Goal: Task Accomplishment & Management: Manage account settings

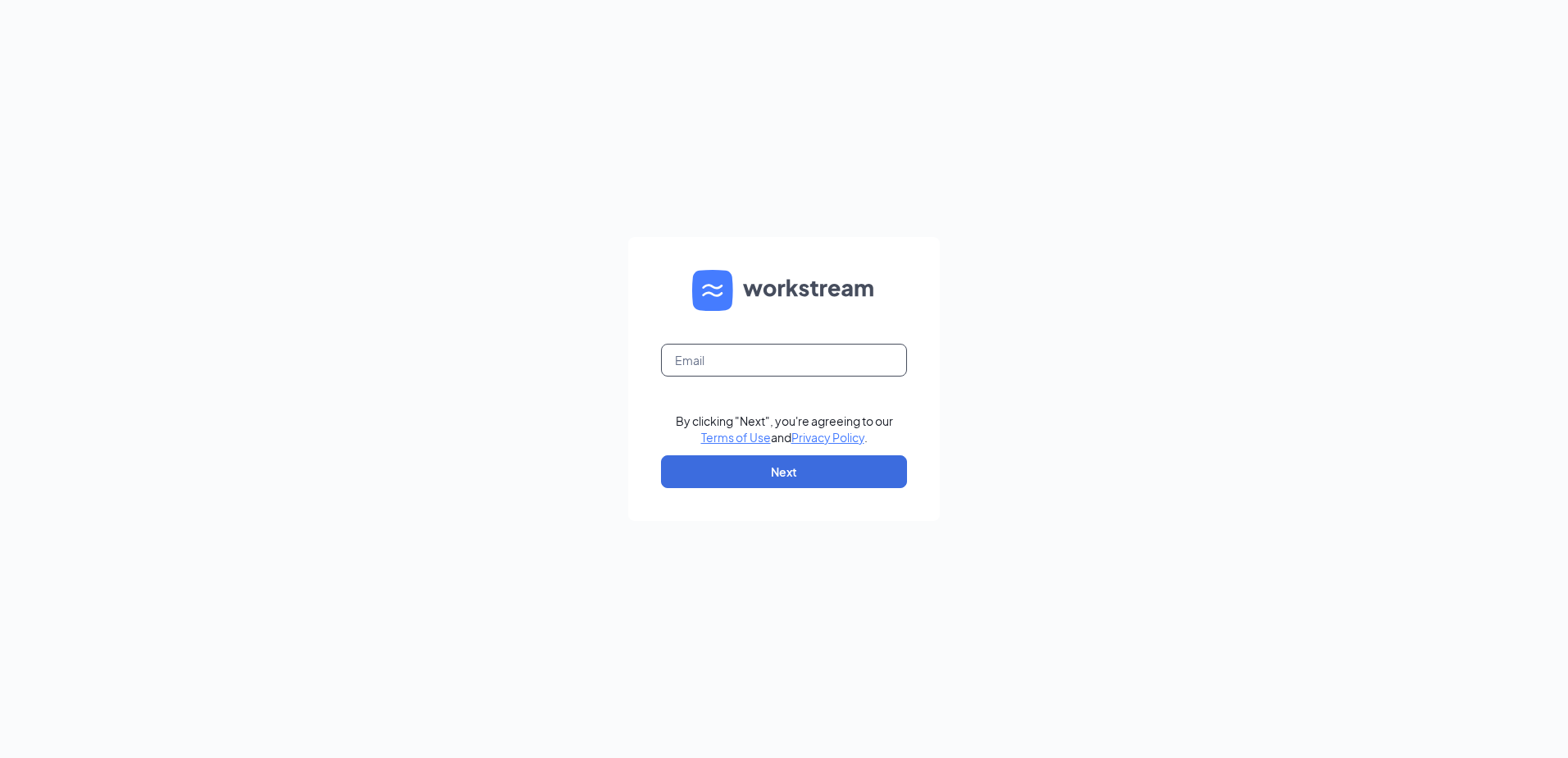
click at [724, 359] on input "text" at bounding box center [784, 359] width 246 height 33
type input "RGM1159@Rest.Whopper.com"
click at [727, 463] on button "Next" at bounding box center [784, 471] width 246 height 33
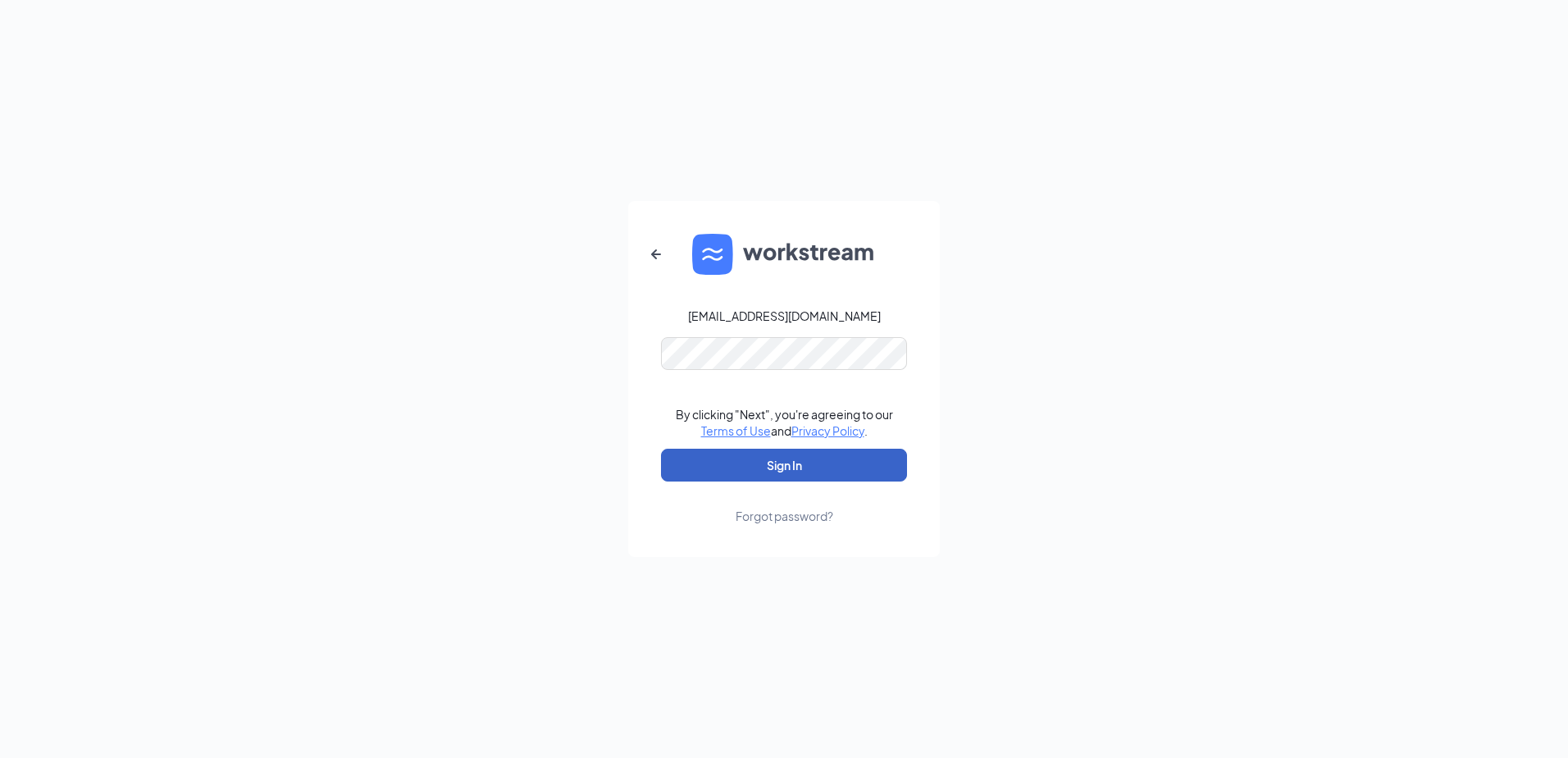
click at [674, 458] on button "Sign In" at bounding box center [784, 465] width 246 height 33
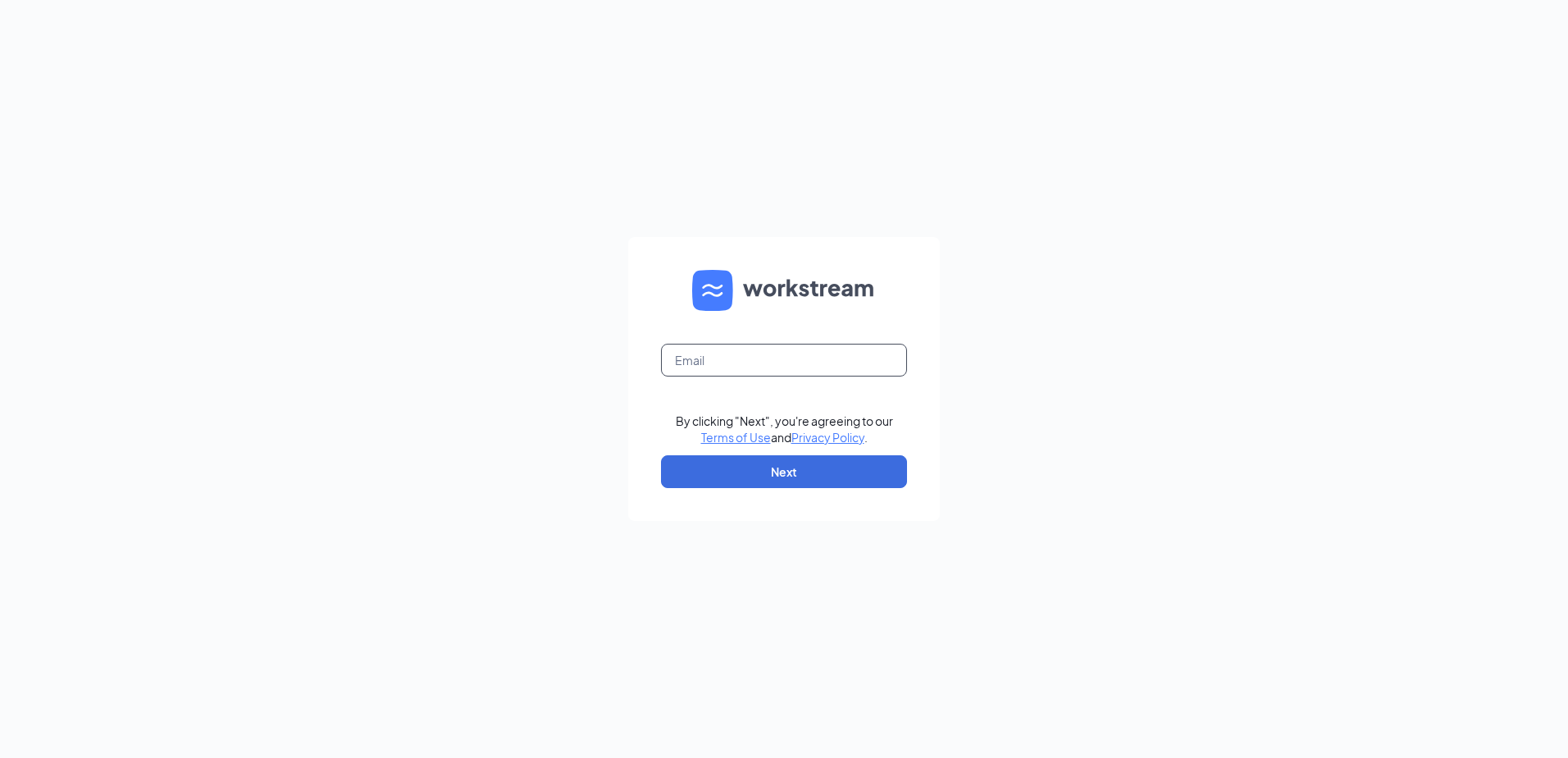
click at [704, 363] on input "text" at bounding box center [784, 359] width 246 height 33
type input "[EMAIL_ADDRESS][DOMAIN_NAME]"
click at [812, 467] on button "Next" at bounding box center [784, 471] width 246 height 33
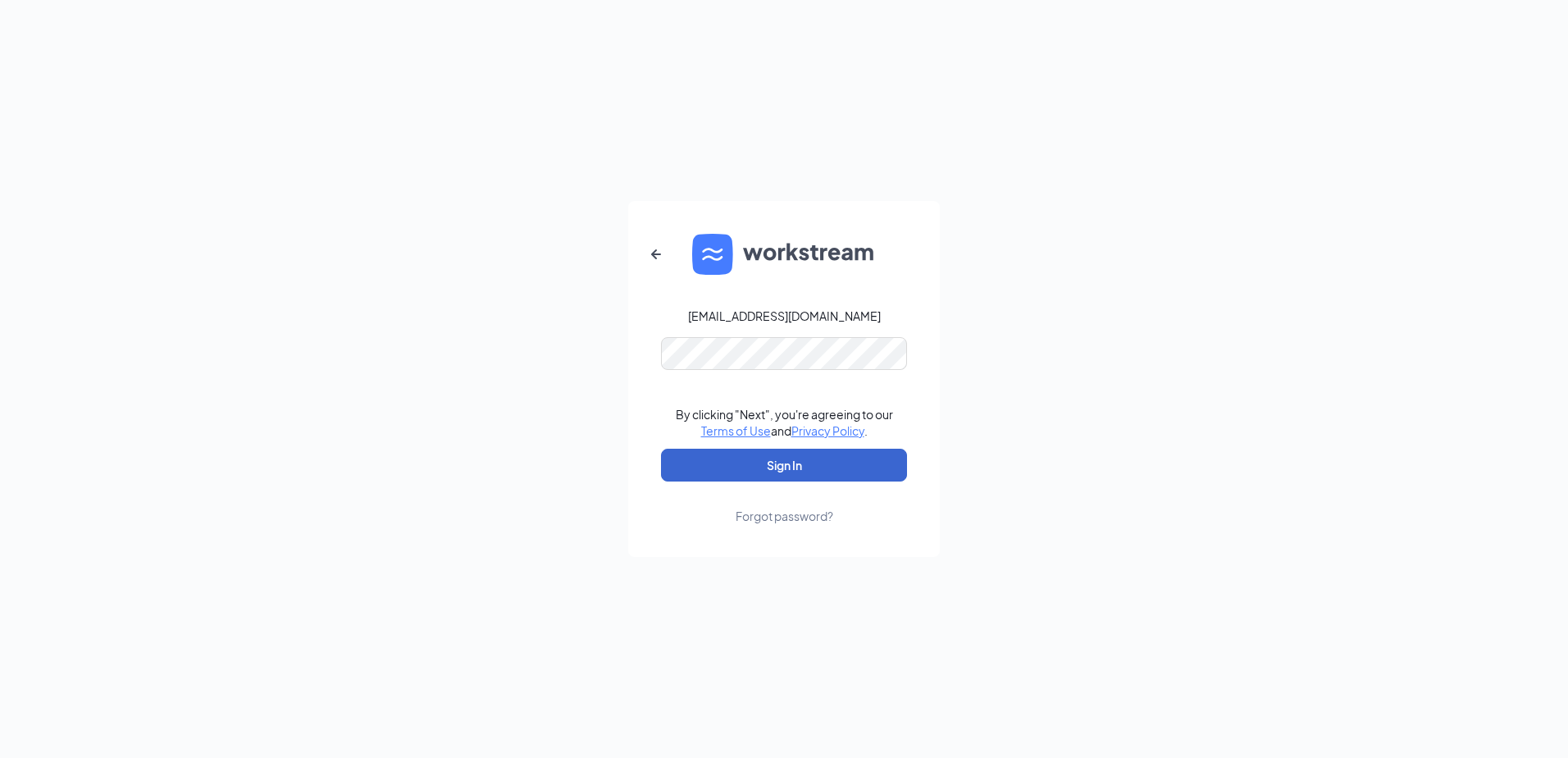
click at [756, 458] on button "Sign In" at bounding box center [784, 465] width 246 height 33
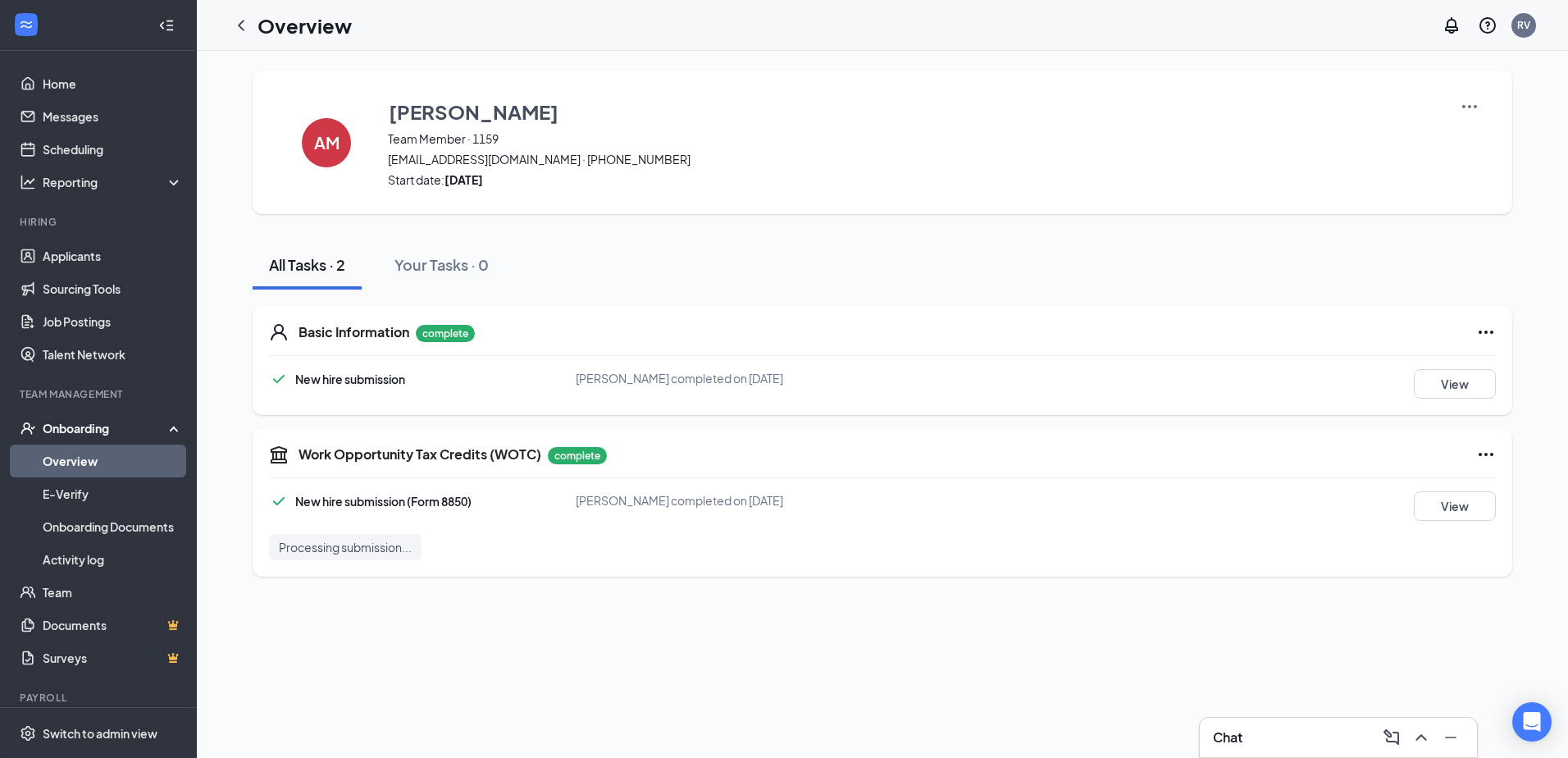
click at [97, 467] on link "Overview" at bounding box center [113, 460] width 140 height 33
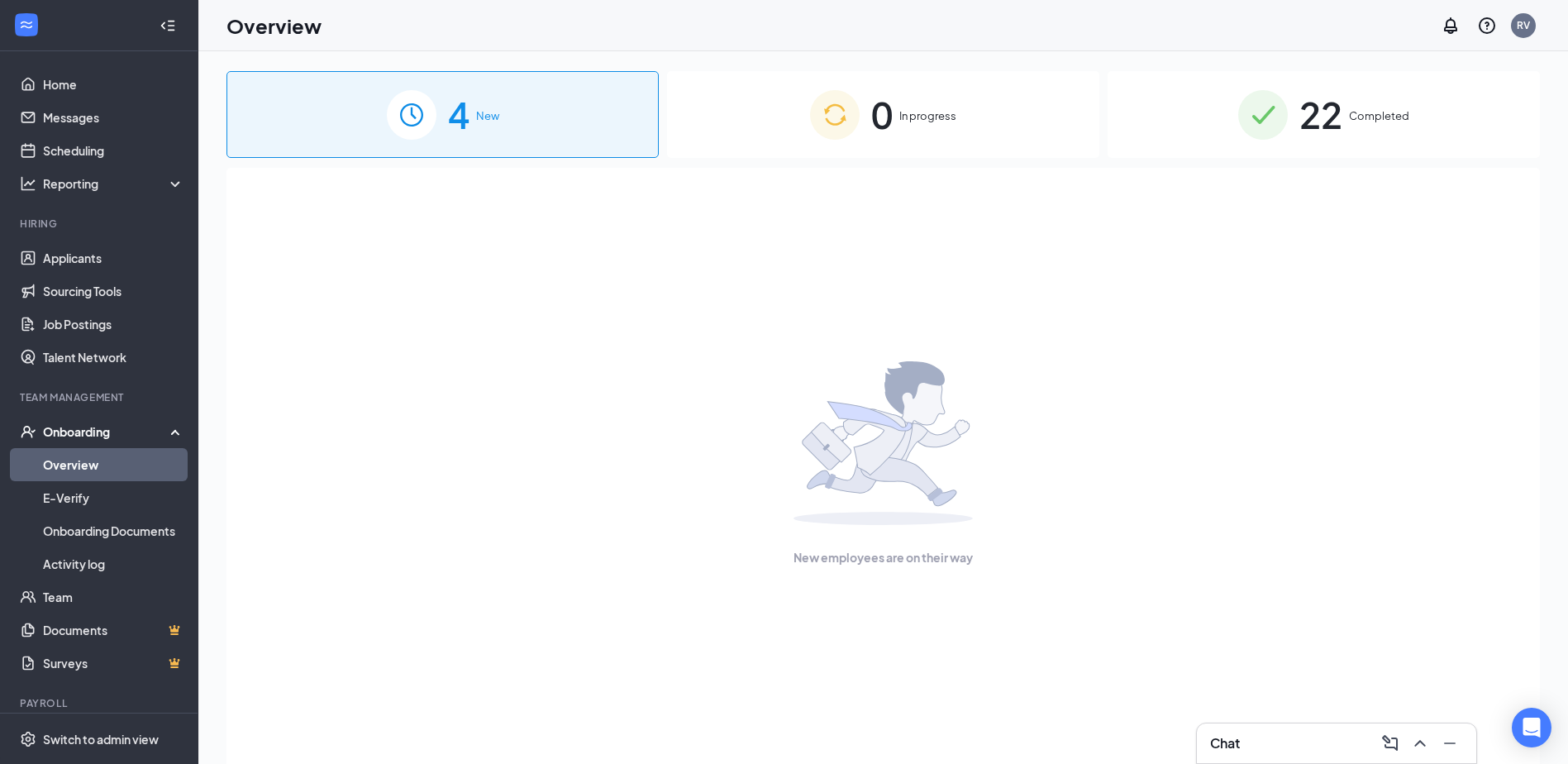
click at [84, 436] on div "Onboarding" at bounding box center [107, 431] width 128 height 17
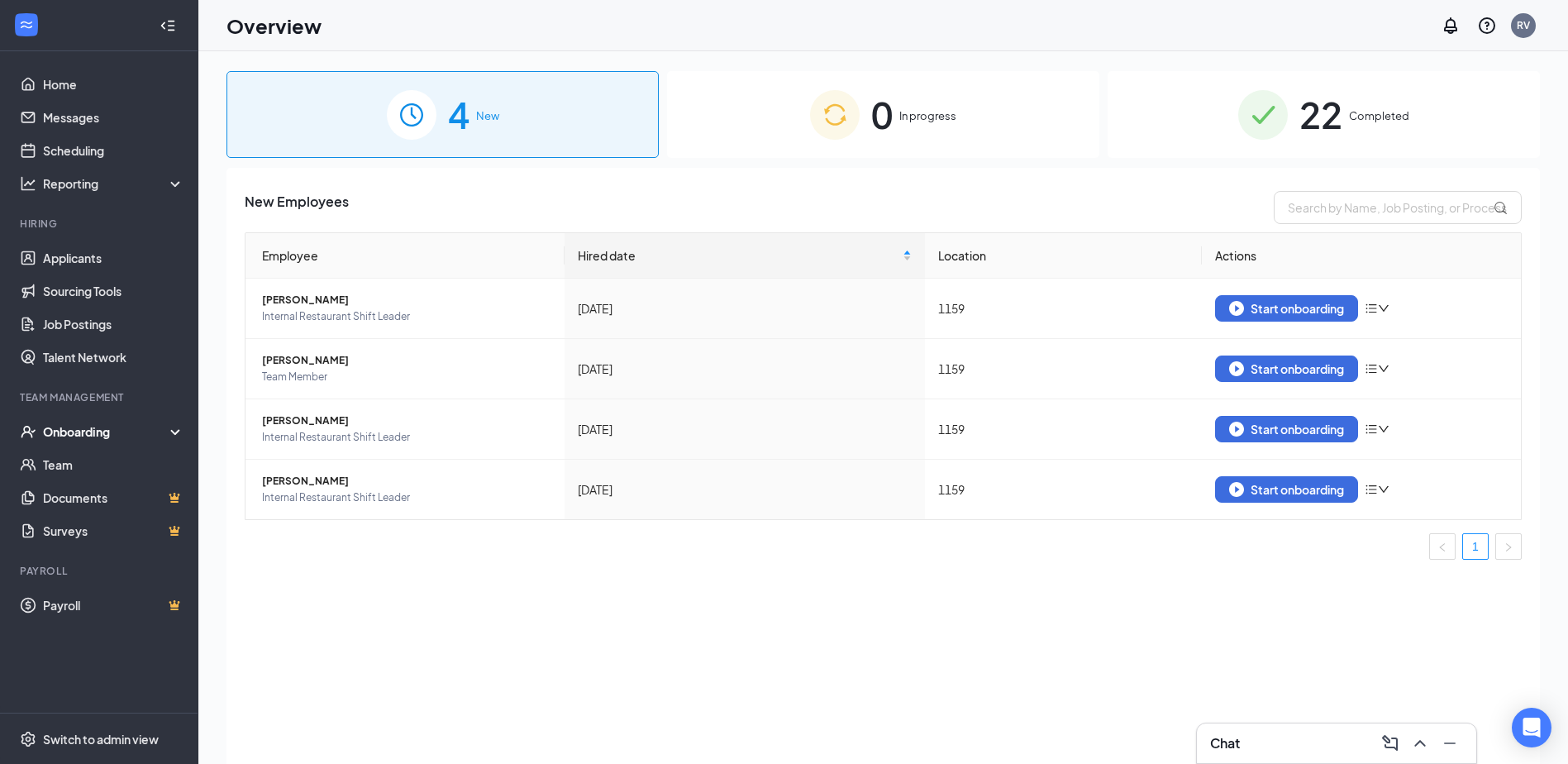
click at [71, 434] on div "Onboarding" at bounding box center [107, 431] width 128 height 17
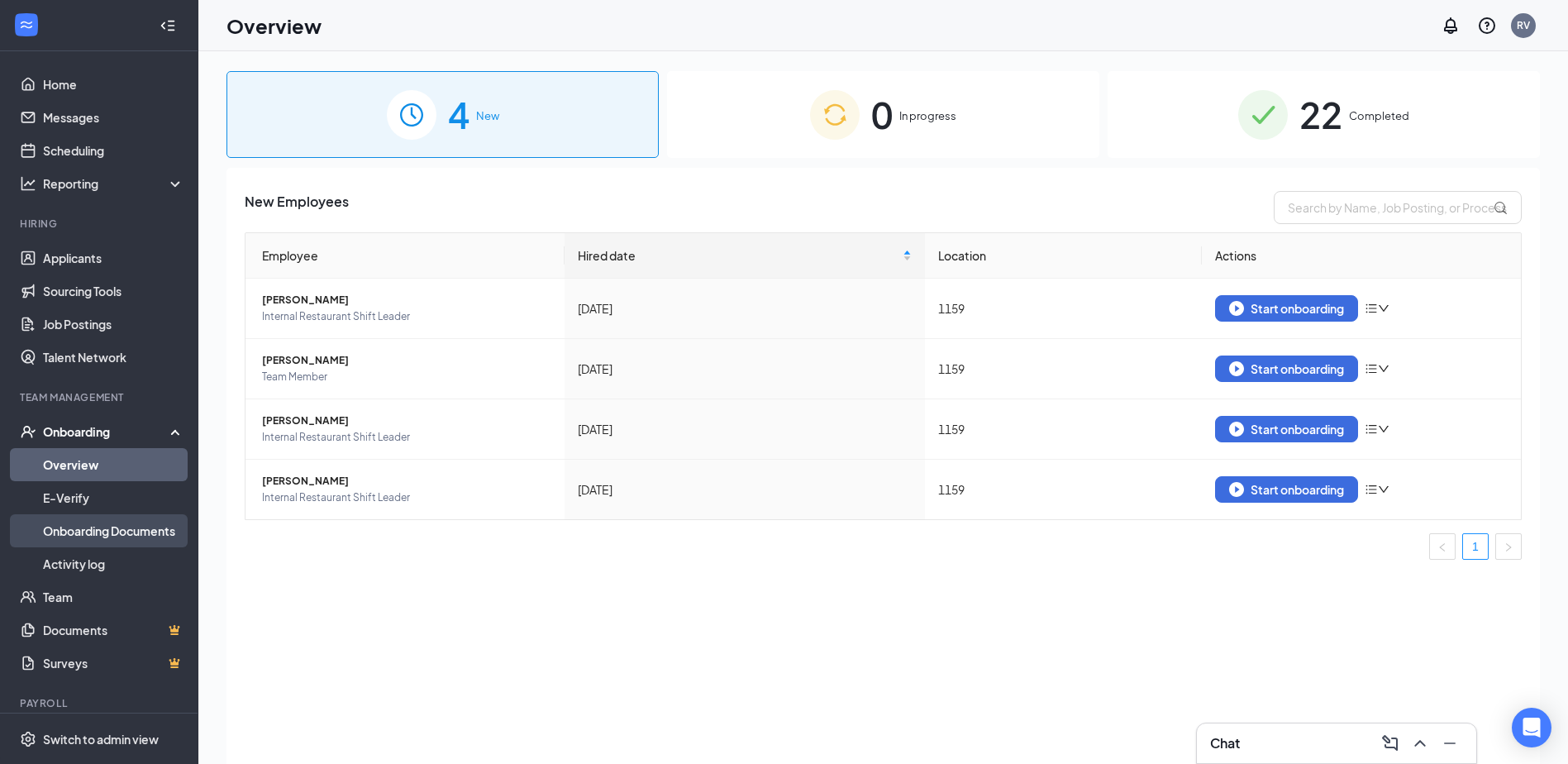
click at [129, 526] on link "Onboarding Documents" at bounding box center [114, 531] width 142 height 33
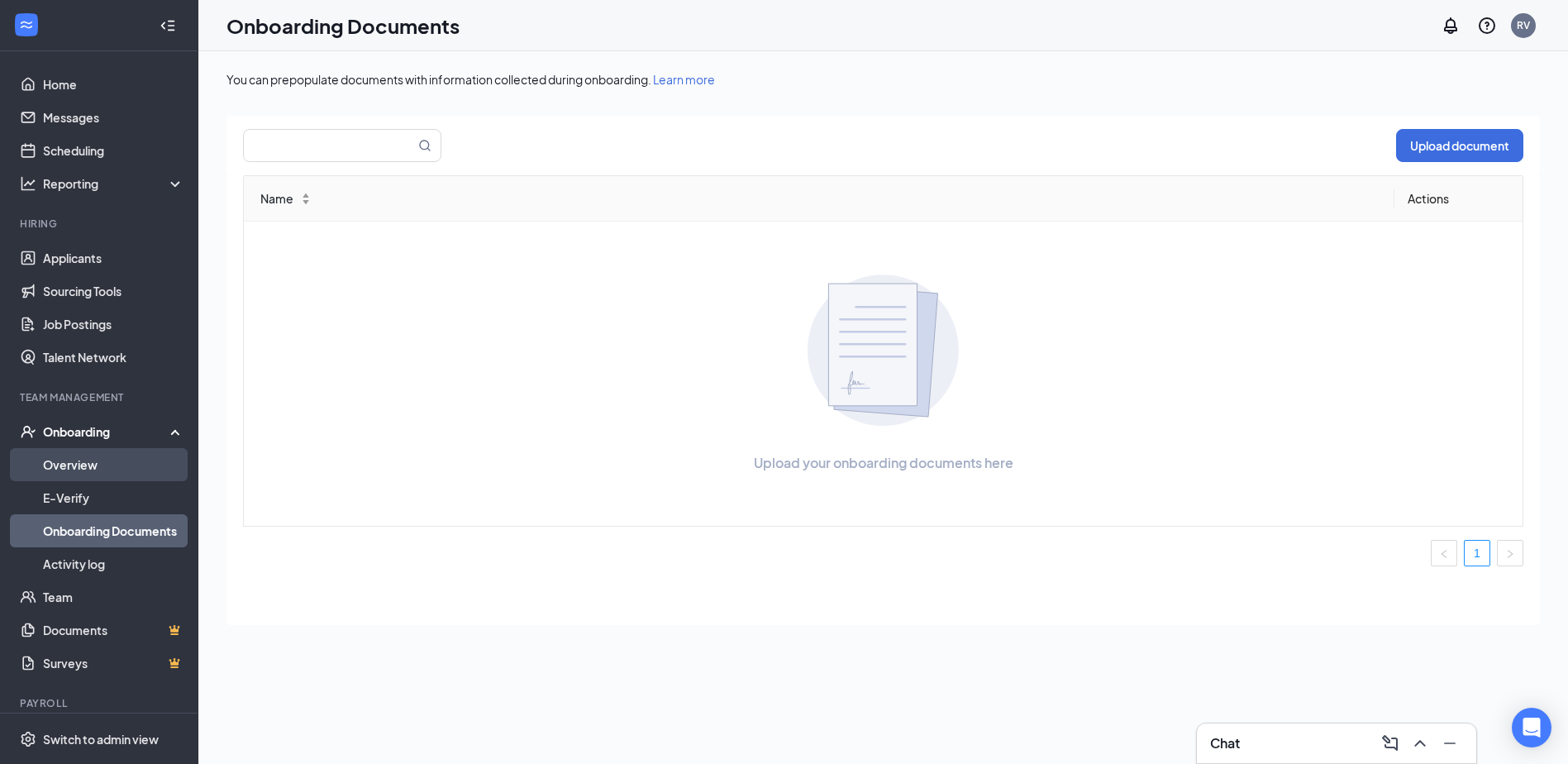
click at [77, 469] on link "Overview" at bounding box center [114, 464] width 142 height 33
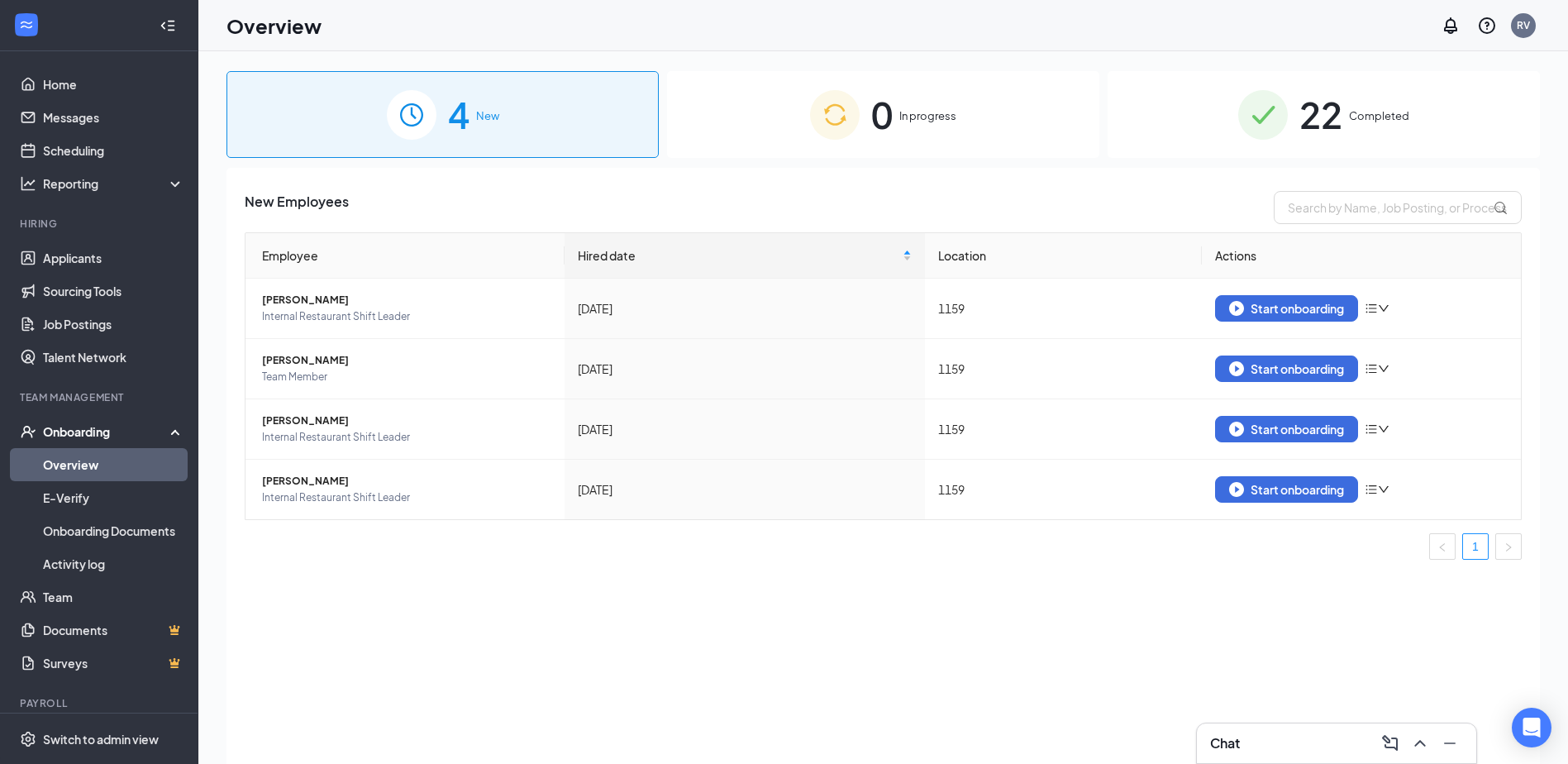
click at [90, 435] on div "Onboarding" at bounding box center [107, 431] width 128 height 17
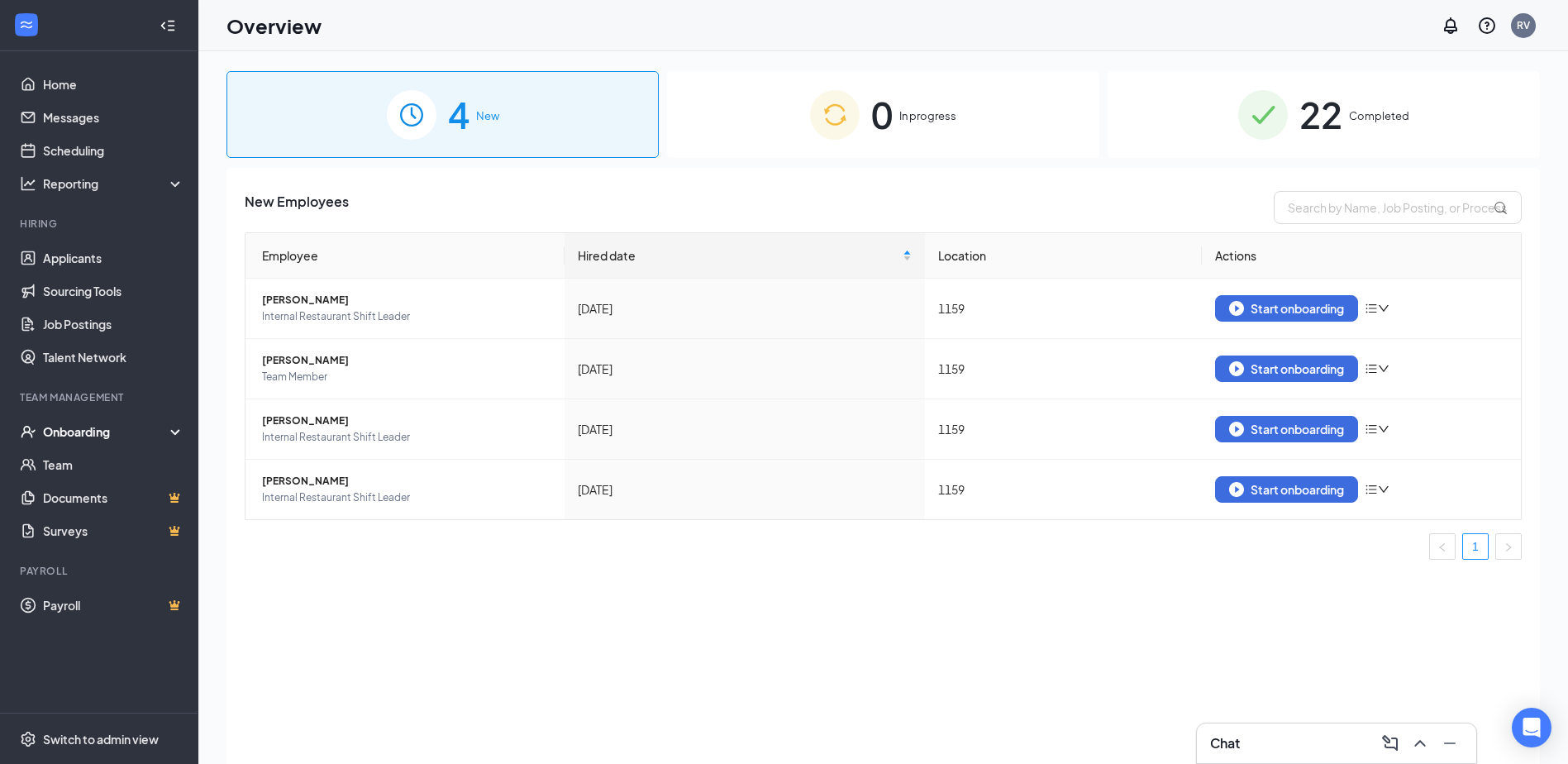
click at [95, 433] on div "Onboarding" at bounding box center [107, 431] width 128 height 17
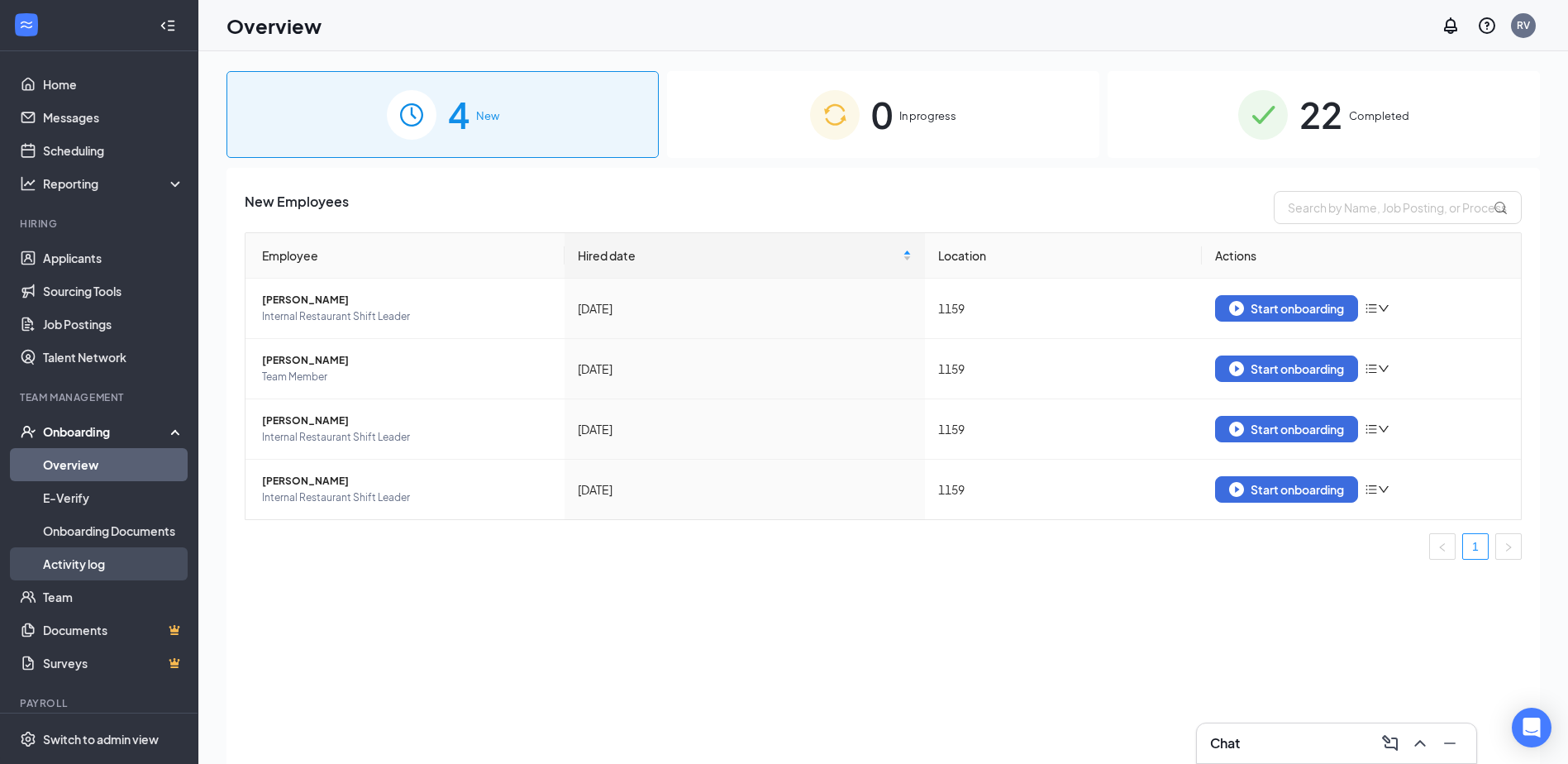
click at [85, 567] on link "Activity log" at bounding box center [114, 564] width 142 height 33
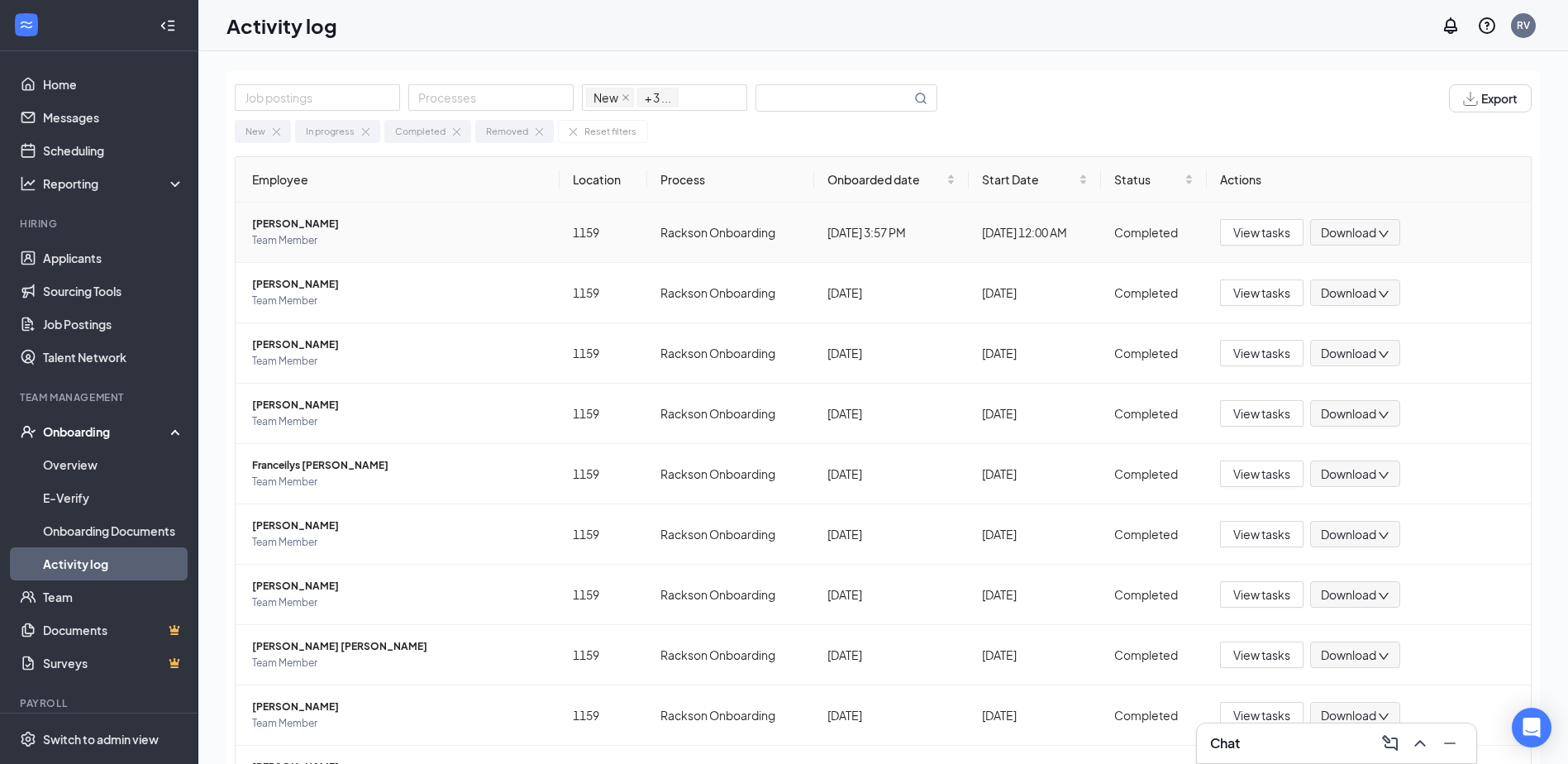
click at [293, 224] on span "Andrea Martínez" at bounding box center [399, 223] width 294 height 17
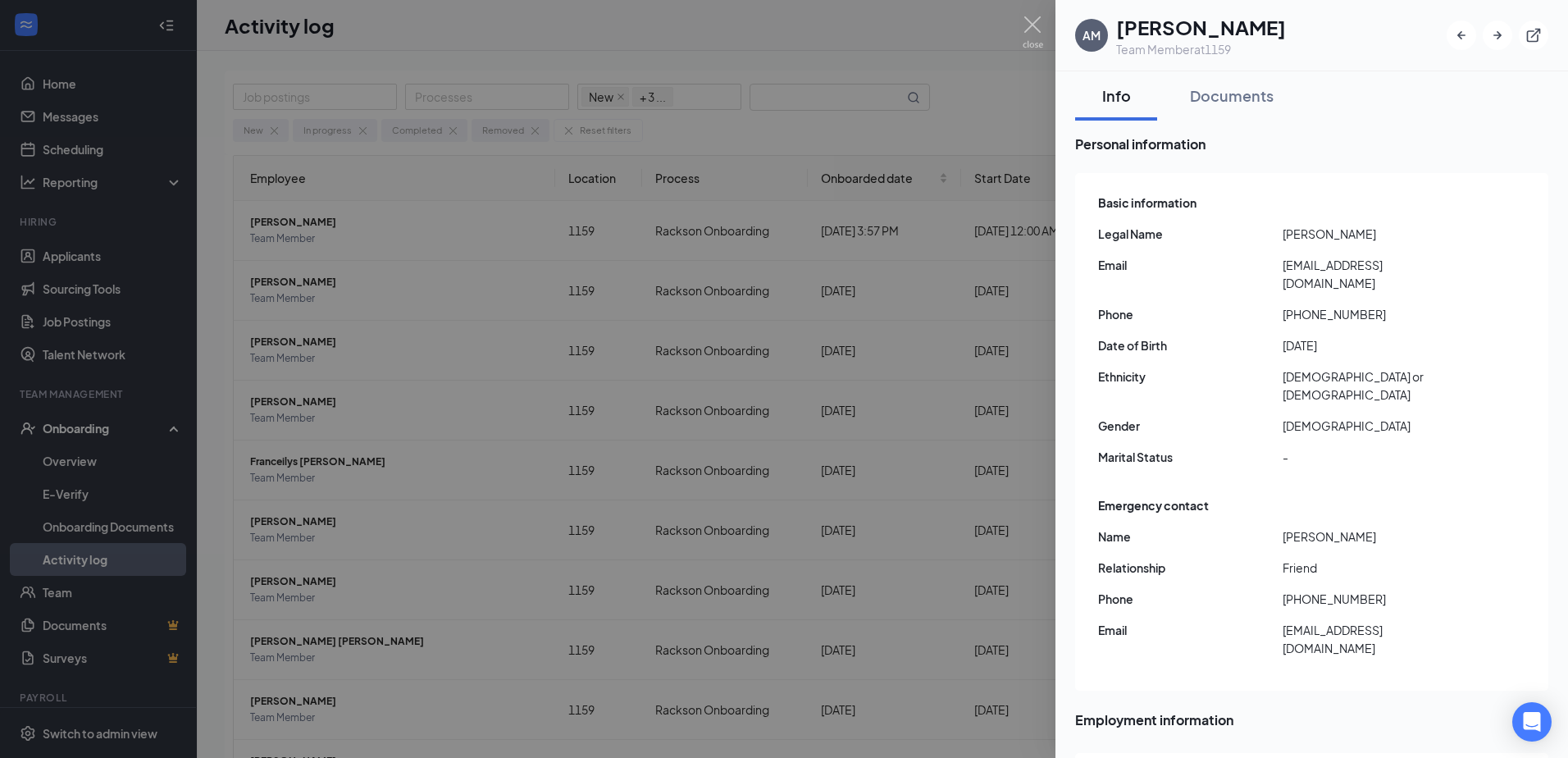
drag, startPoint x: 1246, startPoint y: 92, endPoint x: 1567, endPoint y: 200, distance: 338.7
click at [1246, 93] on div "Documents" at bounding box center [1232, 95] width 84 height 21
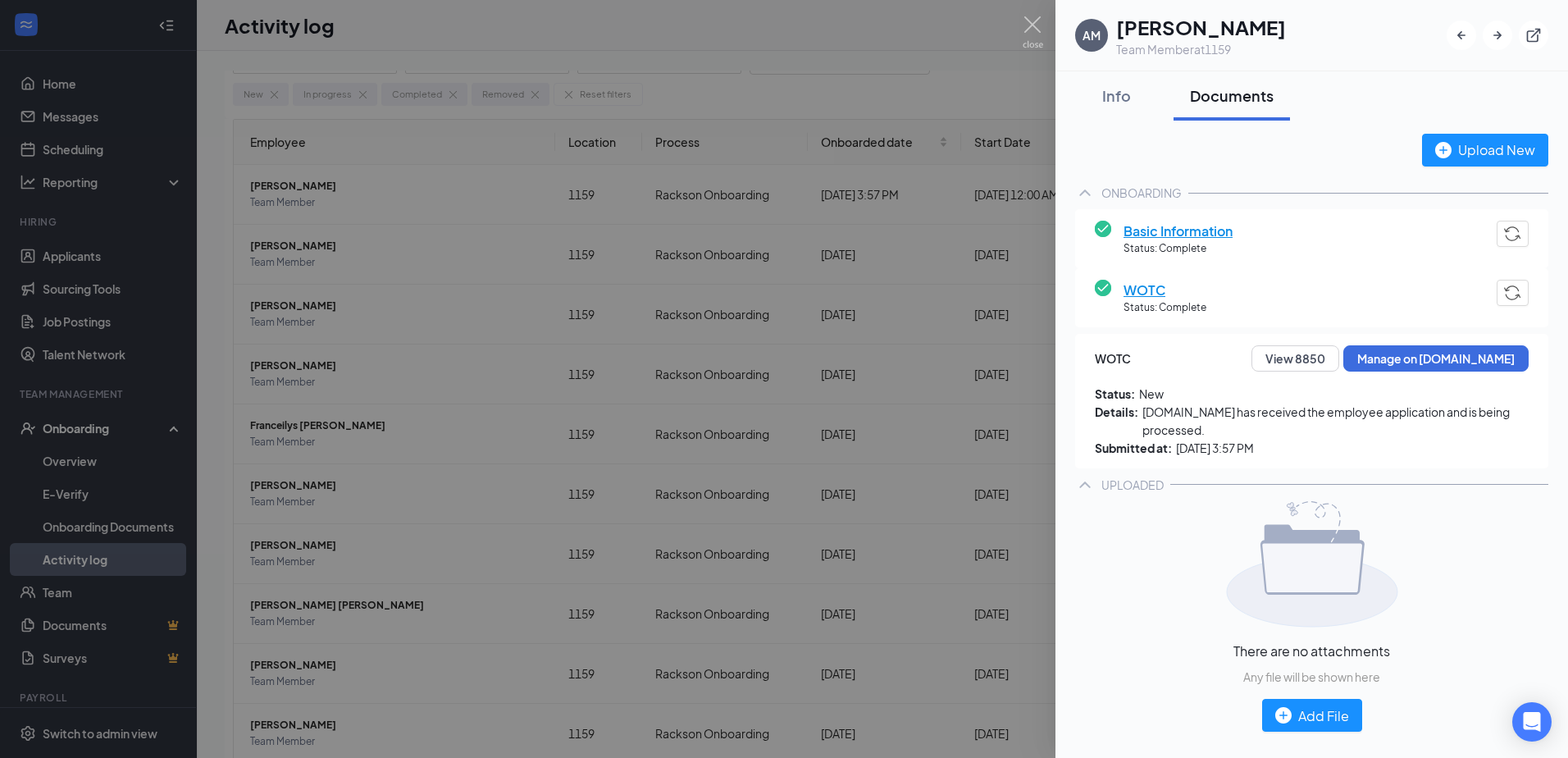
scroll to position [85, 0]
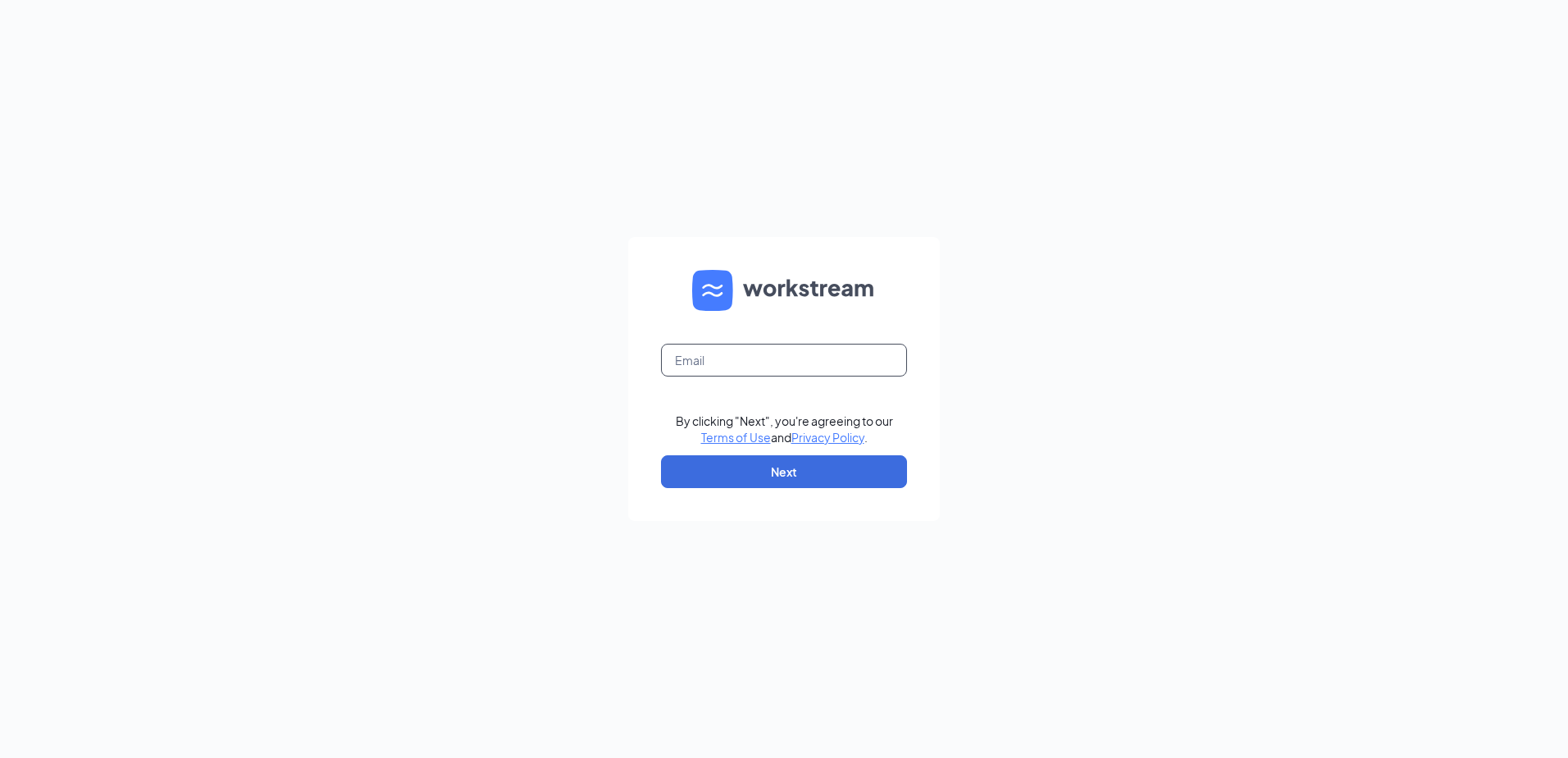
click at [780, 364] on input "text" at bounding box center [784, 359] width 246 height 33
type input "1159@racksonbk.com"
click at [761, 473] on button "Next" at bounding box center [784, 471] width 246 height 33
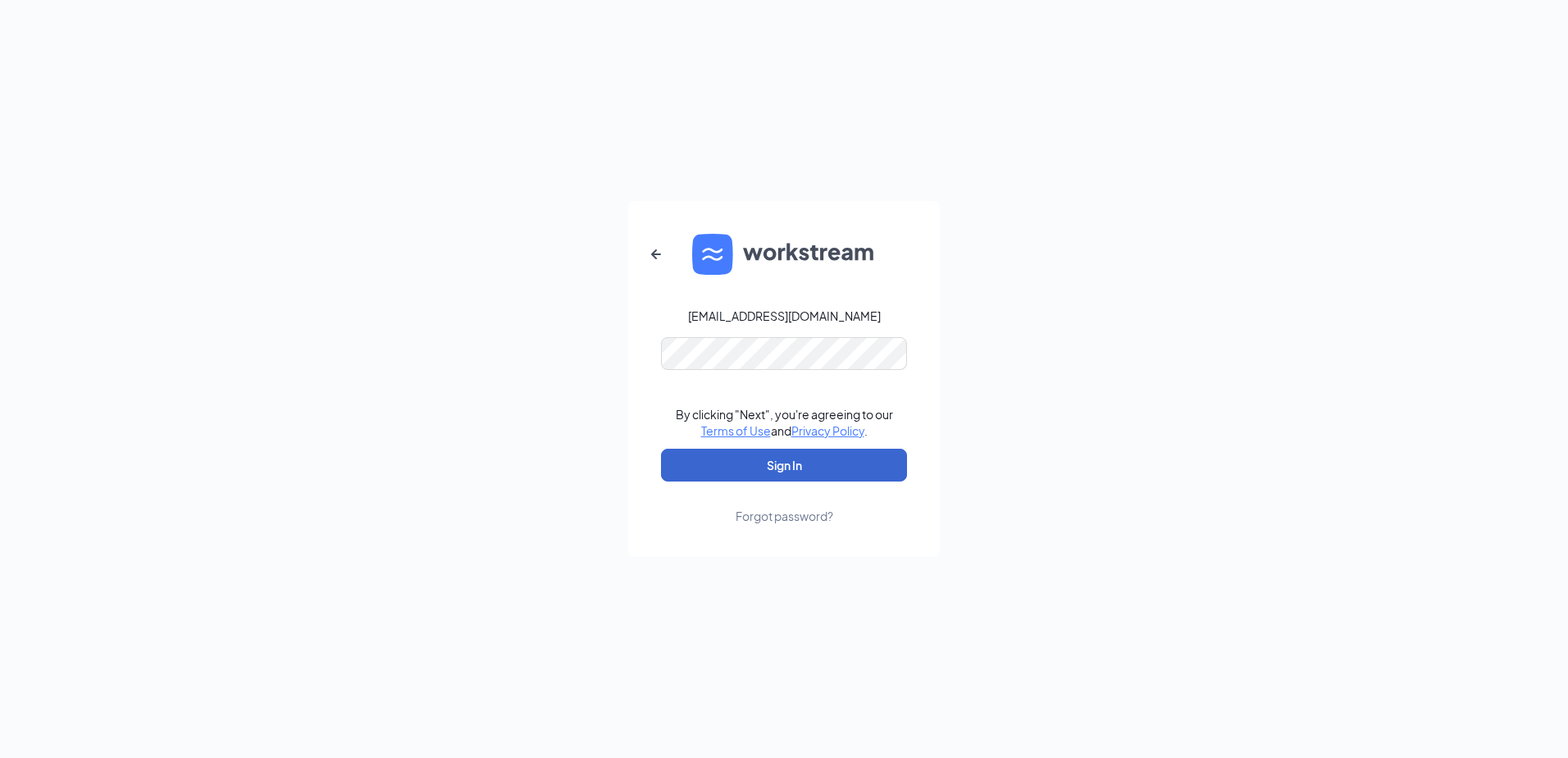
click at [818, 466] on button "Sign In" at bounding box center [784, 465] width 246 height 33
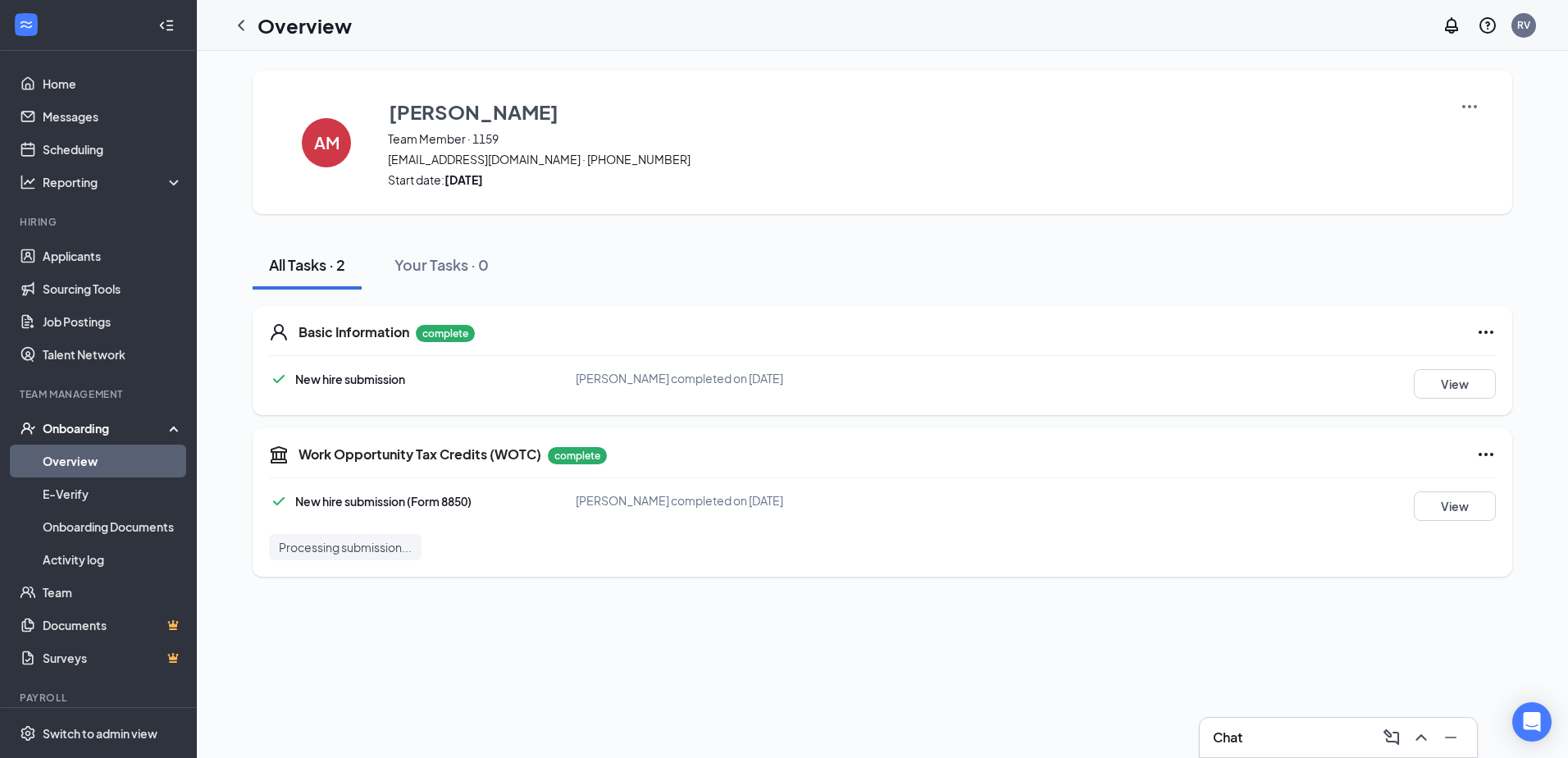
drag, startPoint x: 1547, startPoint y: 0, endPoint x: 983, endPoint y: 62, distance: 567.4
click at [983, 62] on div "AM Andrea Martínez Team Member · 1159 andreitamartines06@gmail.com · (732) 318-…" at bounding box center [882, 323] width 1371 height 545
click at [1487, 336] on icon "Ellipses" at bounding box center [1486, 332] width 20 height 20
click at [1355, 362] on div "Basic Information complete New hire submission Andrea Martínez completed on Sep…" at bounding box center [881, 360] width 1259 height 109
click at [1461, 107] on img at bounding box center [1470, 107] width 20 height 20
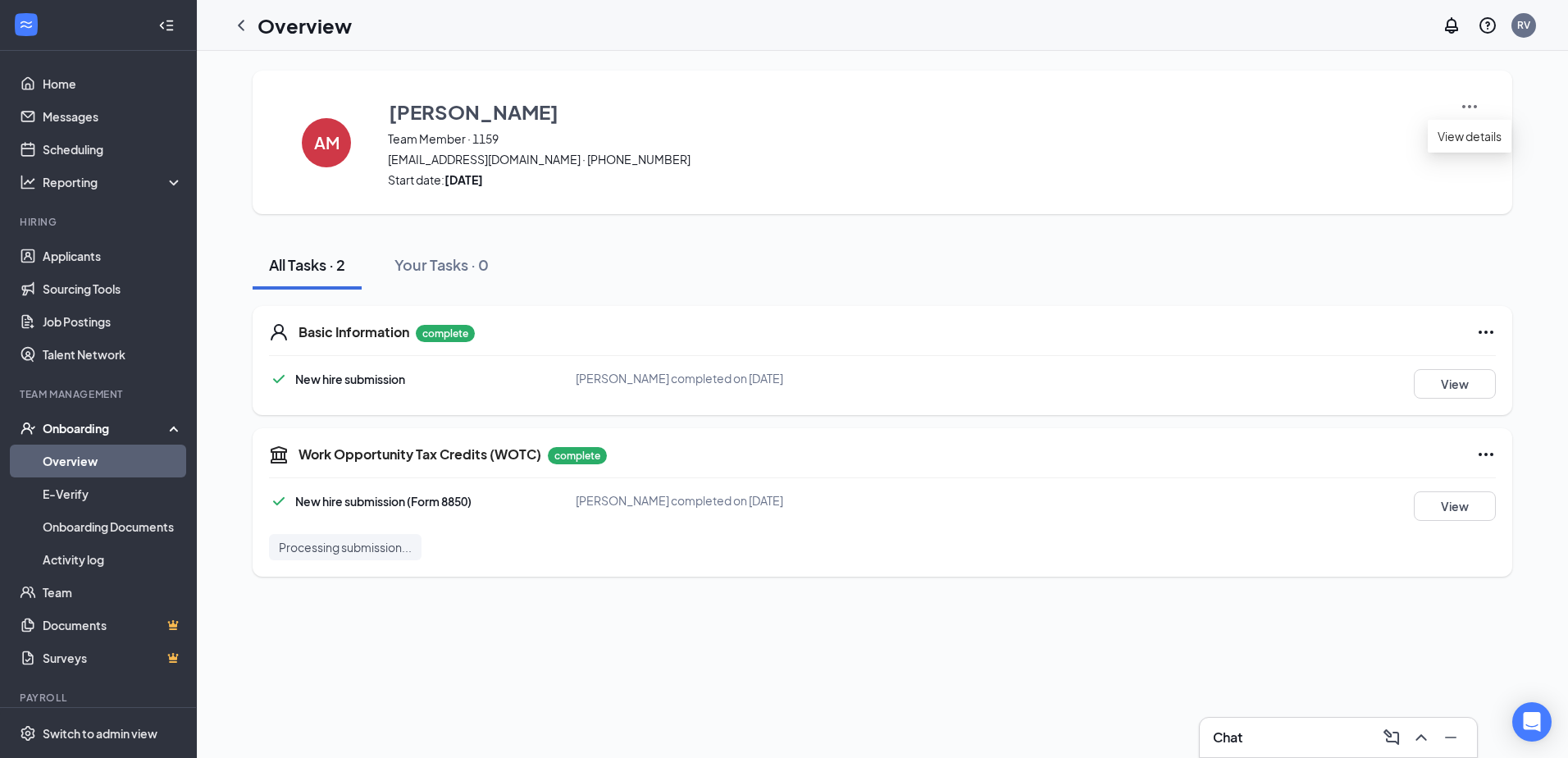
click at [1461, 107] on img at bounding box center [1470, 107] width 20 height 20
